Goal: Check status: Check status

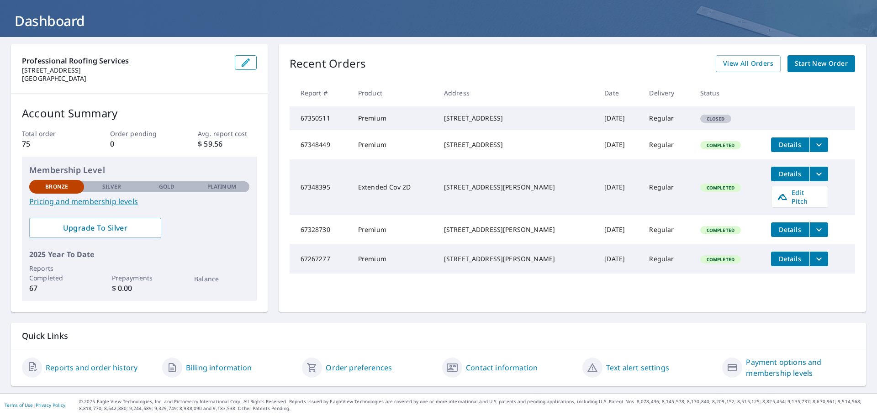
scroll to position [48, 0]
click at [733, 65] on span "View All Orders" at bounding box center [748, 63] width 50 height 11
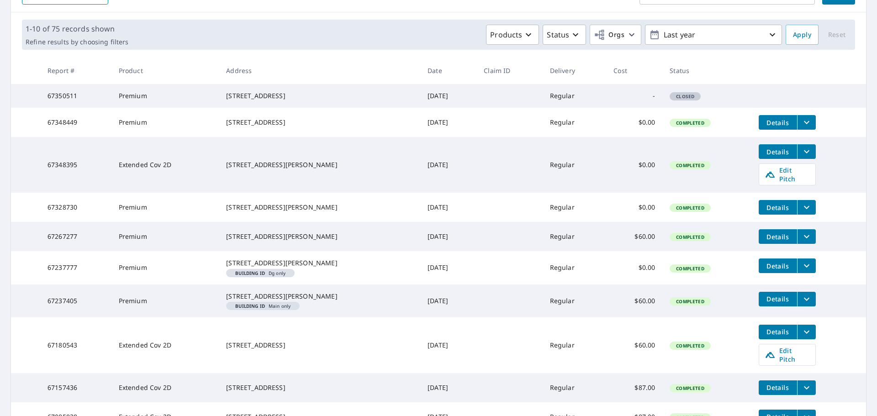
scroll to position [234, 0]
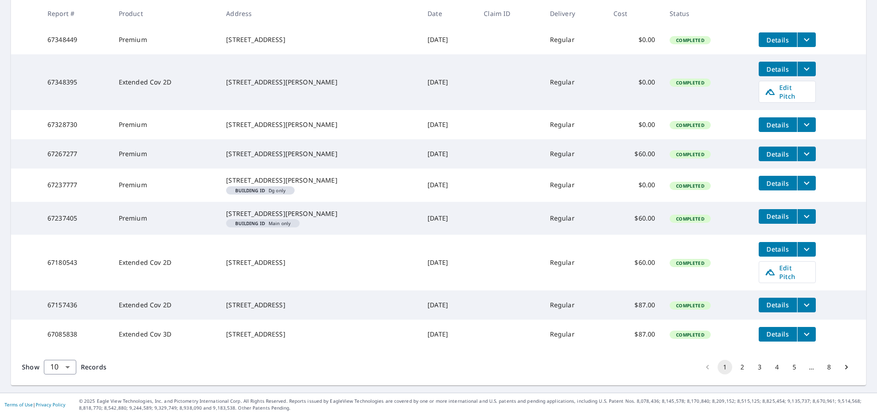
click at [765, 301] on span "Details" at bounding box center [777, 305] width 27 height 9
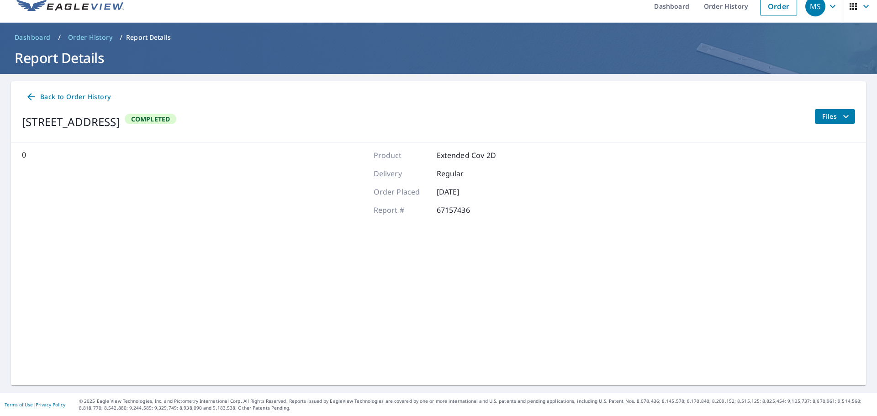
scroll to position [11, 0]
click at [832, 117] on span "Files" at bounding box center [836, 116] width 29 height 11
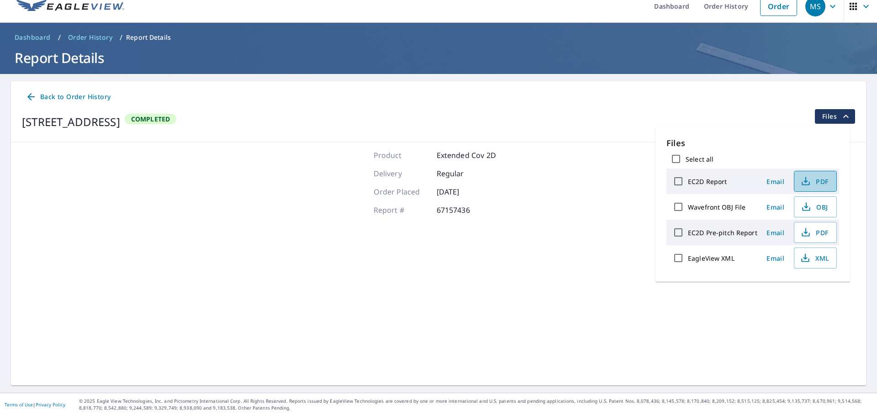
click at [817, 180] on span "PDF" at bounding box center [814, 181] width 29 height 11
